Goal: Information Seeking & Learning: Learn about a topic

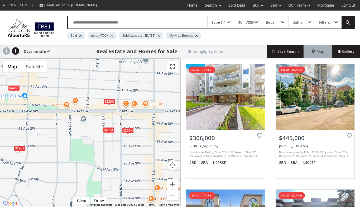
click at [174, 193] on button "Zoom out" at bounding box center [172, 194] width 11 height 11
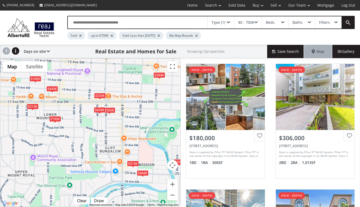
drag, startPoint x: 163, startPoint y: 188, endPoint x: 163, endPoint y: 167, distance: 20.8
click at [163, 167] on div "$180K $306K $445K $439K $190K $305K $314K $399K $220K $315K $455K $384K $468K" at bounding box center [90, 133] width 180 height 148
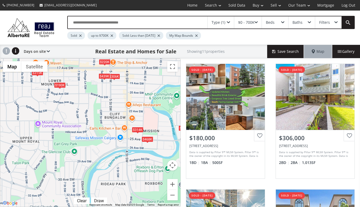
drag, startPoint x: 157, startPoint y: 179, endPoint x: 162, endPoint y: 144, distance: 34.6
click at [162, 144] on div "$180K $306K $445K $439K $190K $314K $399K $220K $315K $384K $468K" at bounding box center [90, 133] width 180 height 148
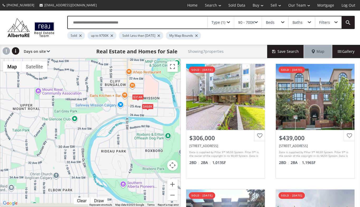
drag, startPoint x: 152, startPoint y: 174, endPoint x: 152, endPoint y: 142, distance: 31.9
click at [152, 142] on div "$306K $439K $190K $314K $220K $315K $468K" at bounding box center [90, 133] width 180 height 148
